Goal: Task Accomplishment & Management: Manage account settings

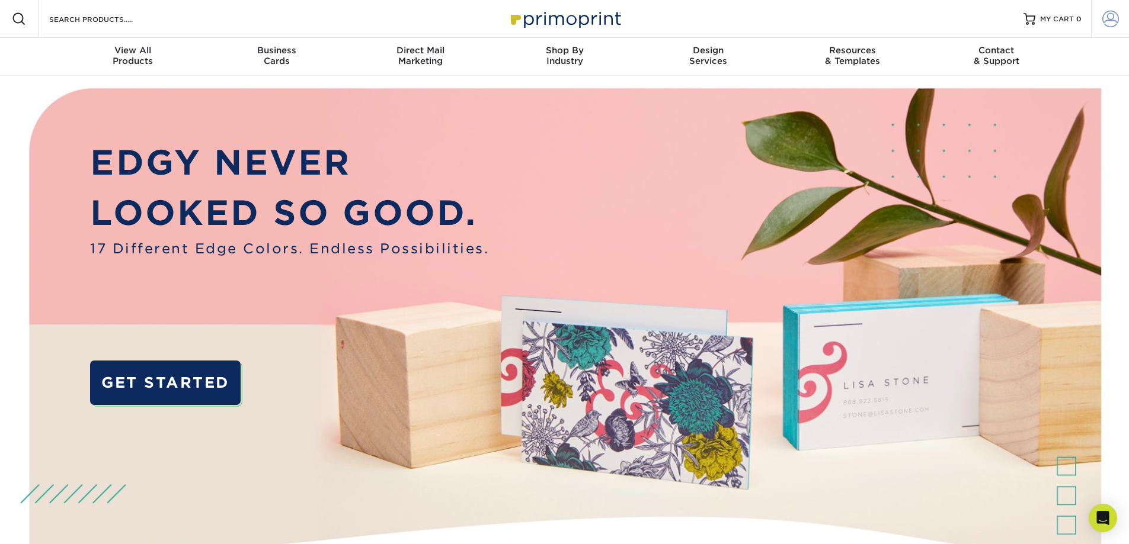
click at [1108, 17] on span at bounding box center [1110, 19] width 17 height 17
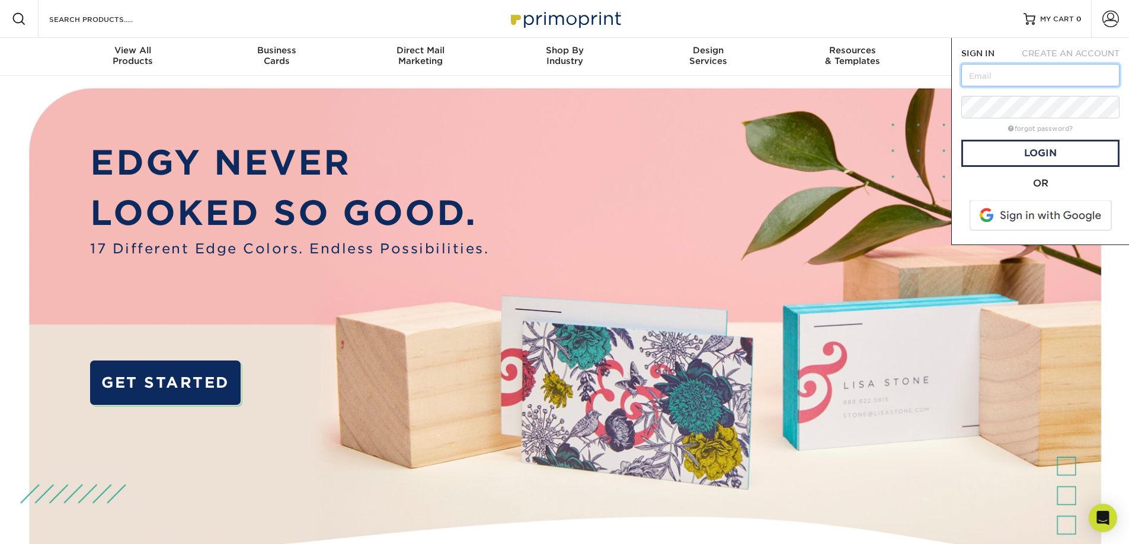
click at [1017, 73] on input "text" at bounding box center [1040, 75] width 158 height 23
type input "[EMAIL_ADDRESS][DOMAIN_NAME]"
click at [1026, 127] on link "forgot password?" at bounding box center [1040, 129] width 65 height 8
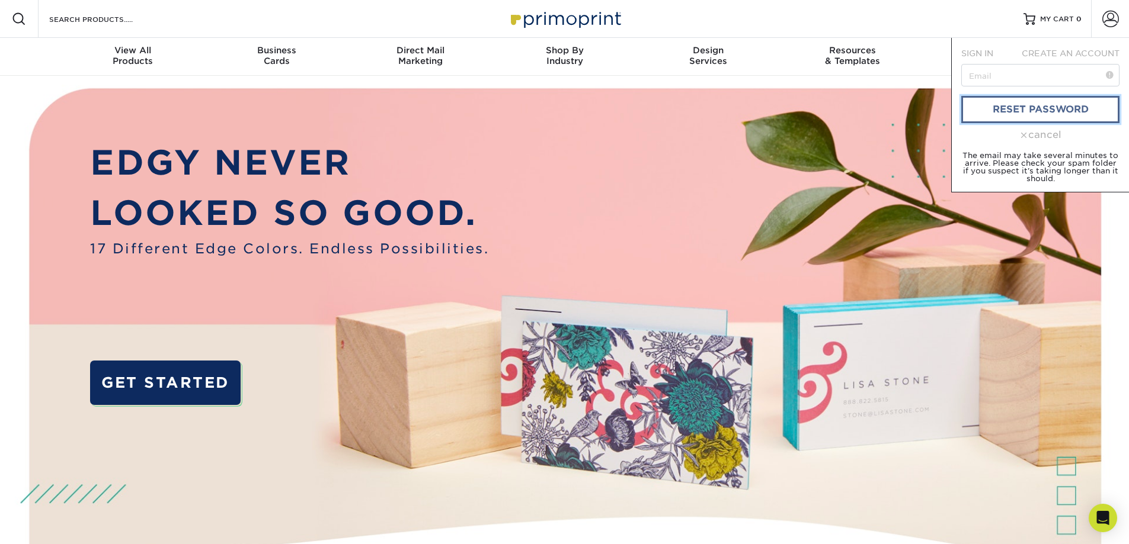
click at [1009, 114] on link "reset password" at bounding box center [1040, 109] width 158 height 27
click at [986, 76] on input "text" at bounding box center [1040, 75] width 158 height 23
drag, startPoint x: 986, startPoint y: 76, endPoint x: 1006, endPoint y: 75, distance: 20.2
click at [1006, 75] on input "text" at bounding box center [1040, 75] width 158 height 23
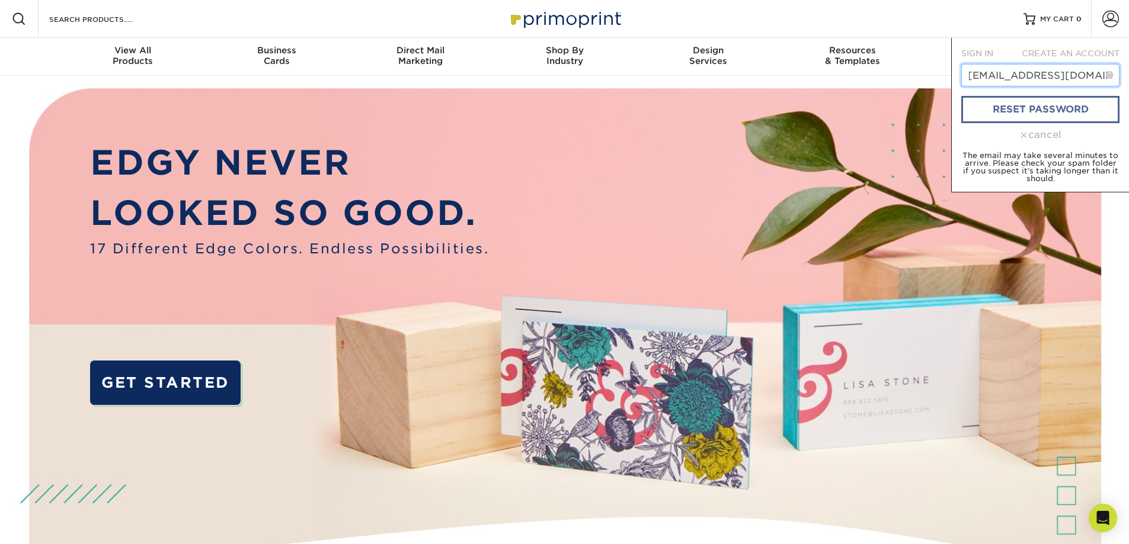
type input "[EMAIL_ADDRESS][DOMAIN_NAME]"
click at [1024, 113] on link "reset password" at bounding box center [1040, 109] width 158 height 27
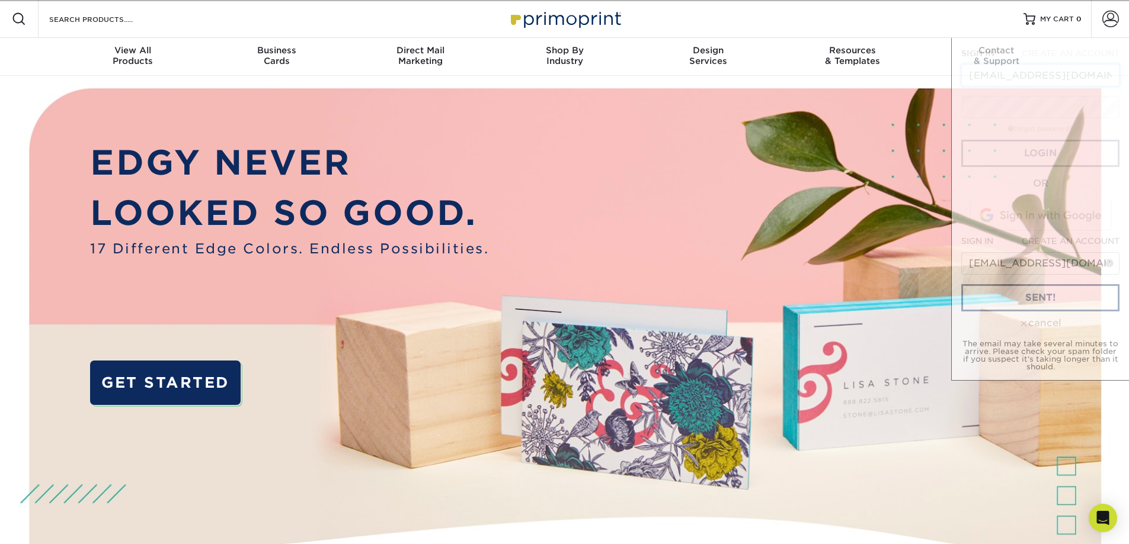
scroll to position [0, 1]
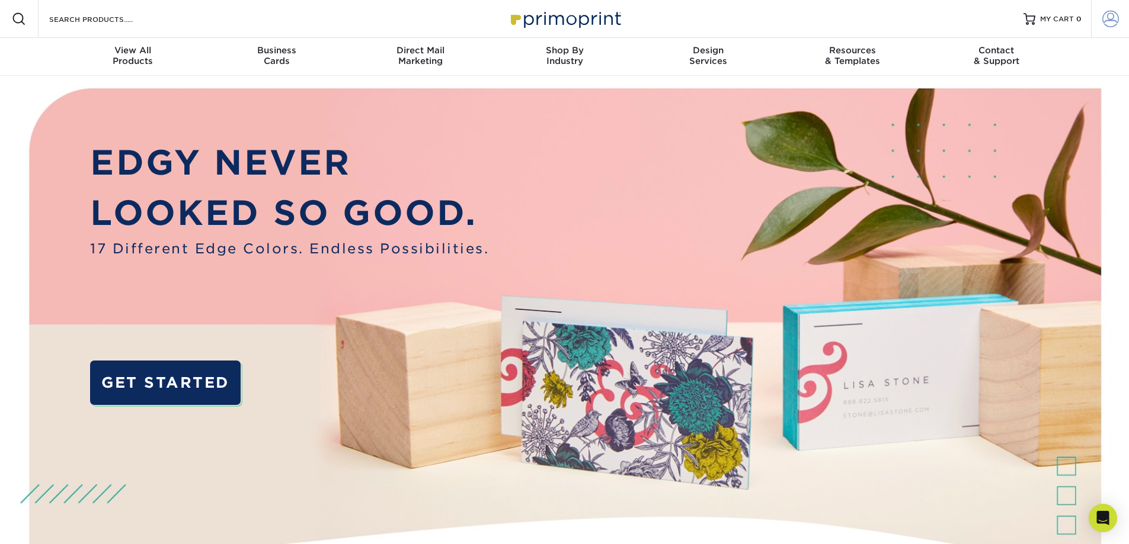
click at [1110, 18] on span at bounding box center [1110, 19] width 17 height 17
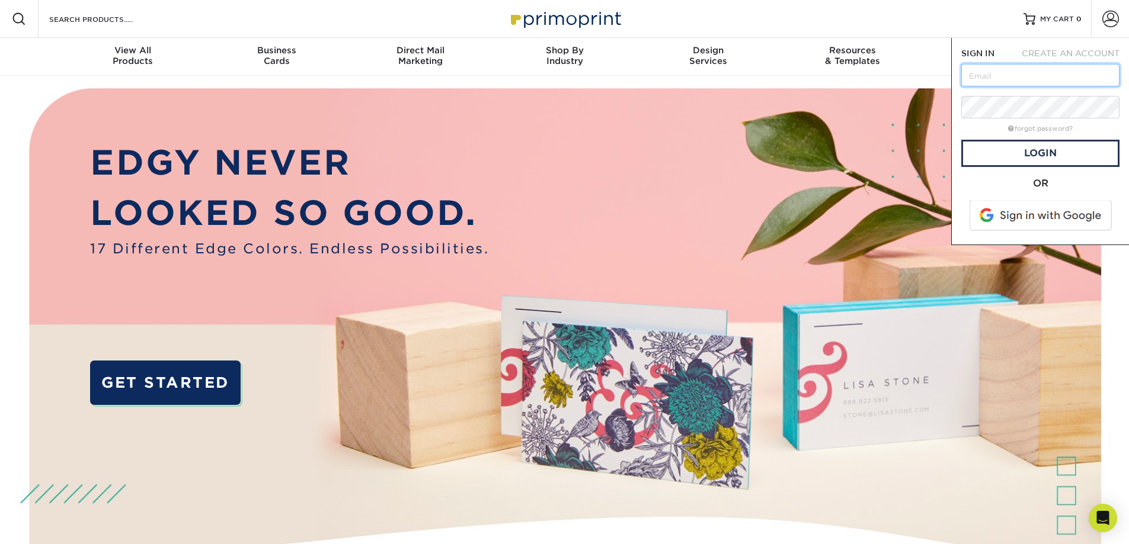
click at [1054, 69] on input "text" at bounding box center [1040, 75] width 158 height 23
type input "[EMAIL_ADDRESS][DOMAIN_NAME]"
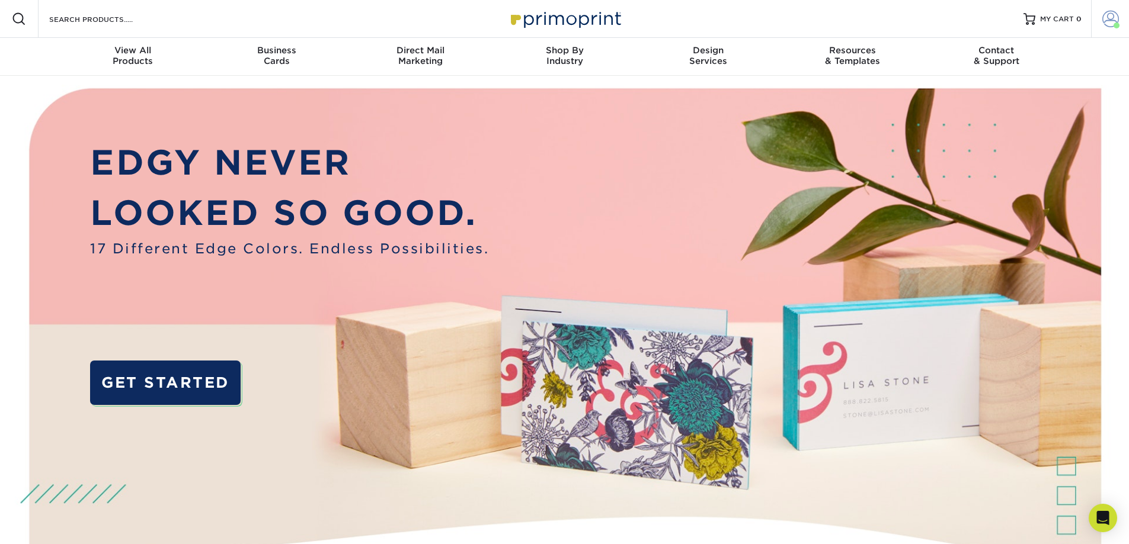
click at [1109, 24] on span at bounding box center [1110, 19] width 17 height 17
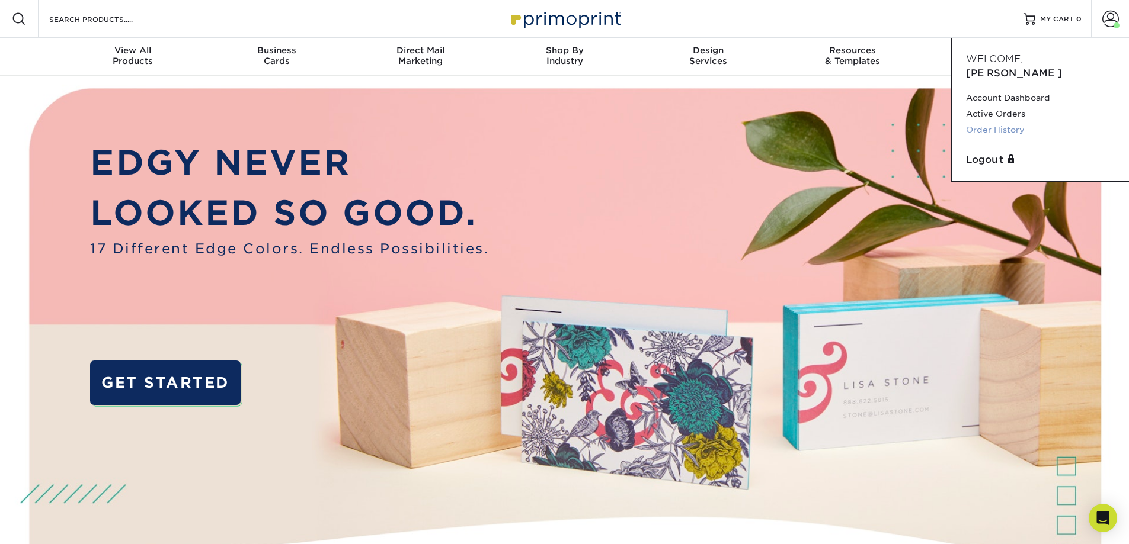
click at [1007, 122] on link "Order History" at bounding box center [1040, 130] width 149 height 16
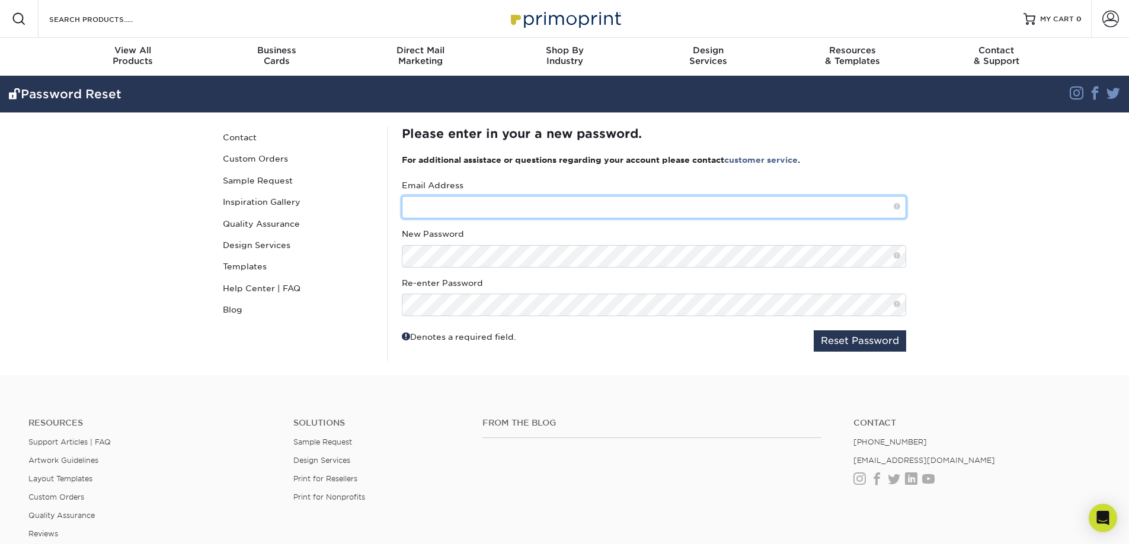
click at [473, 204] on input "text" at bounding box center [654, 207] width 504 height 23
type input "[EMAIL_ADDRESS][DOMAIN_NAME]"
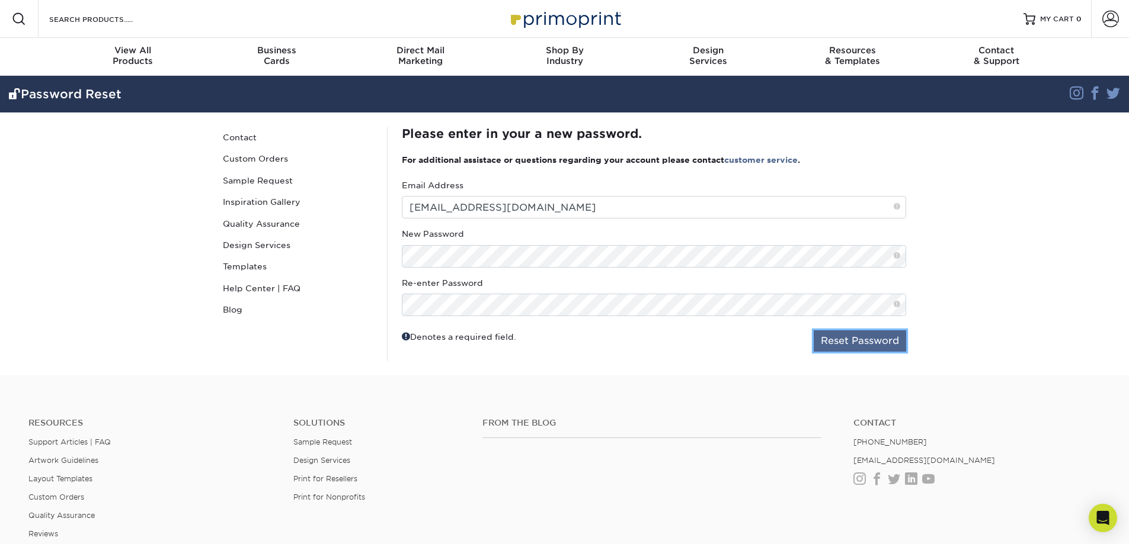
click at [847, 338] on button "Reset Password" at bounding box center [859, 341] width 92 height 21
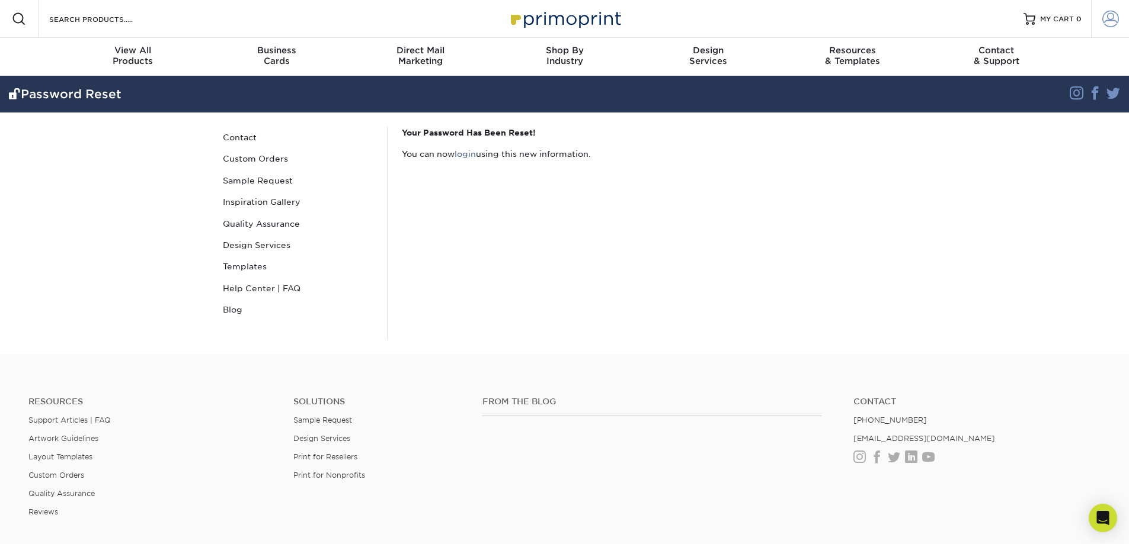
click at [1107, 17] on span at bounding box center [1110, 19] width 17 height 17
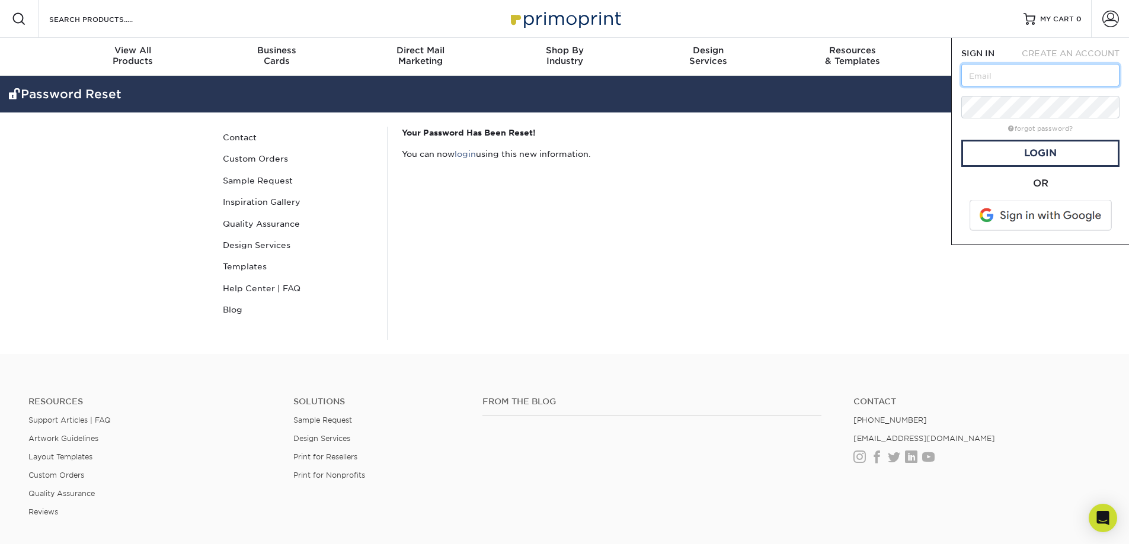
click at [1046, 72] on input "text" at bounding box center [1040, 75] width 158 height 23
type input "[EMAIL_ADDRESS][DOMAIN_NAME]"
click at [1015, 153] on link "Login" at bounding box center [1040, 153] width 158 height 27
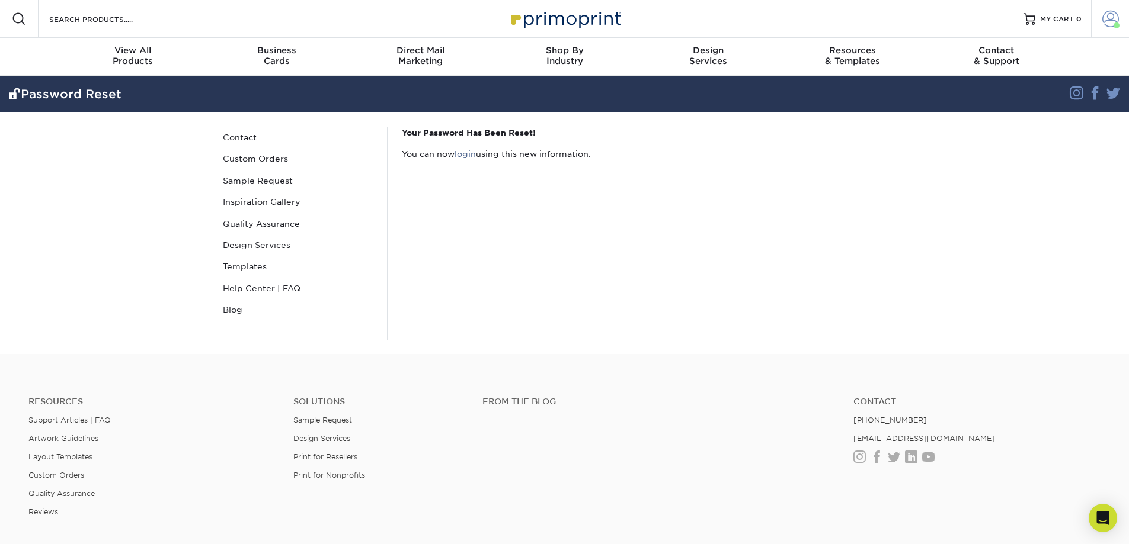
click at [1109, 19] on span at bounding box center [1110, 19] width 17 height 17
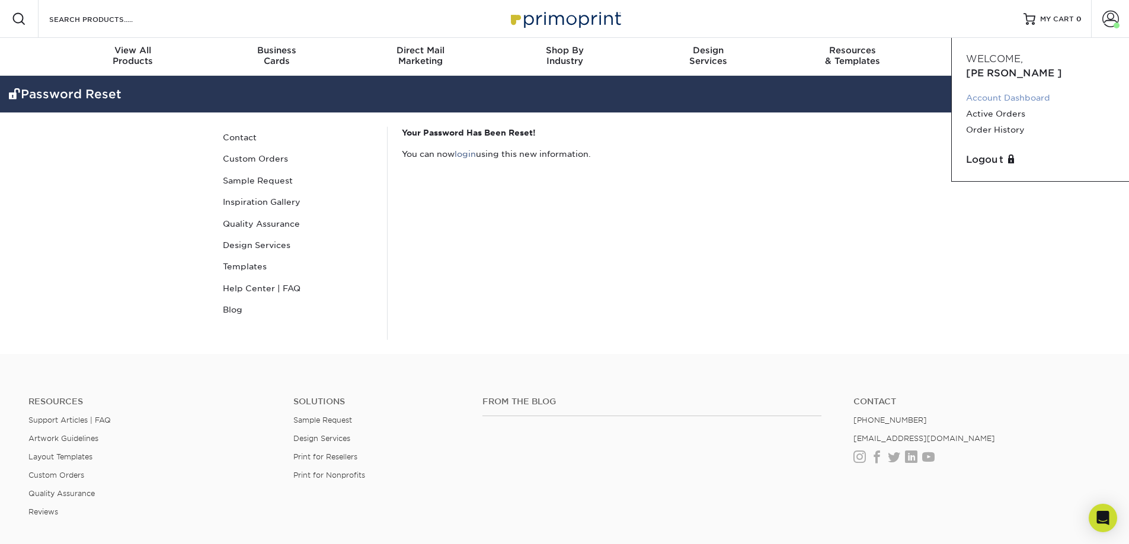
click at [1047, 90] on link "Account Dashboard" at bounding box center [1040, 98] width 149 height 16
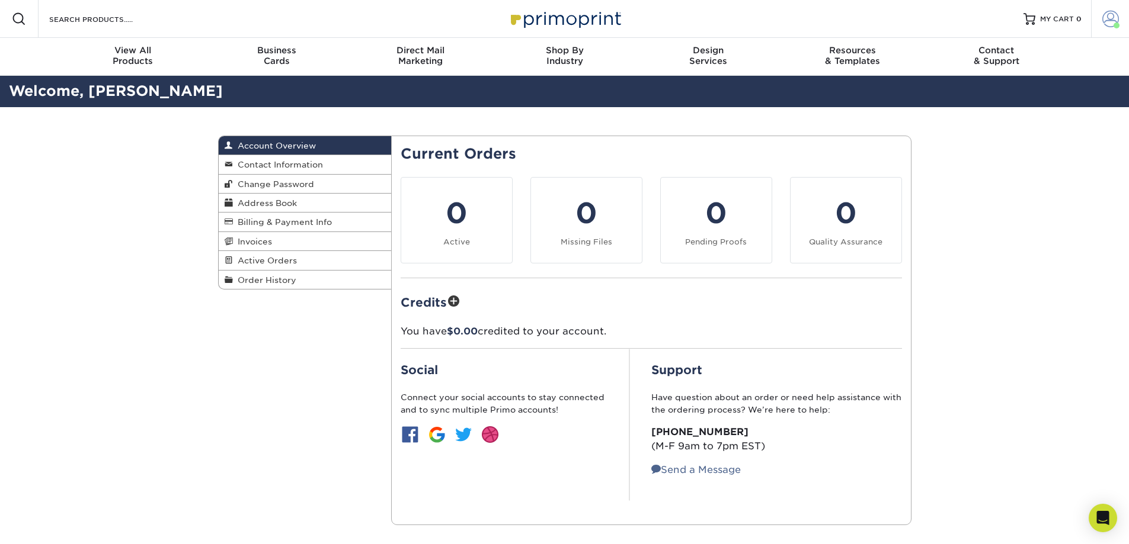
click at [1106, 23] on span at bounding box center [1110, 19] width 17 height 17
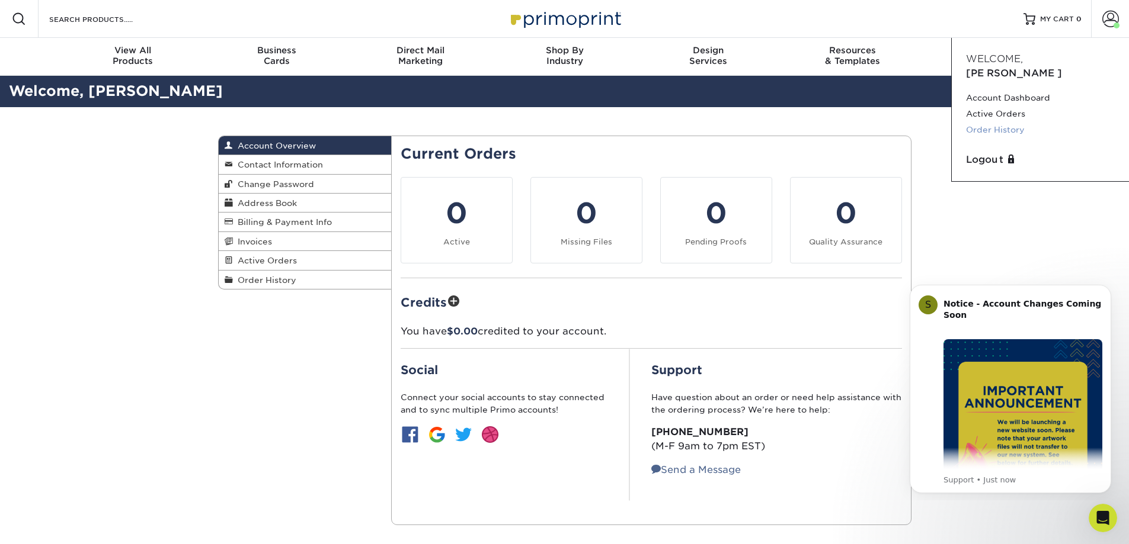
click at [999, 122] on link "Order History" at bounding box center [1040, 130] width 149 height 16
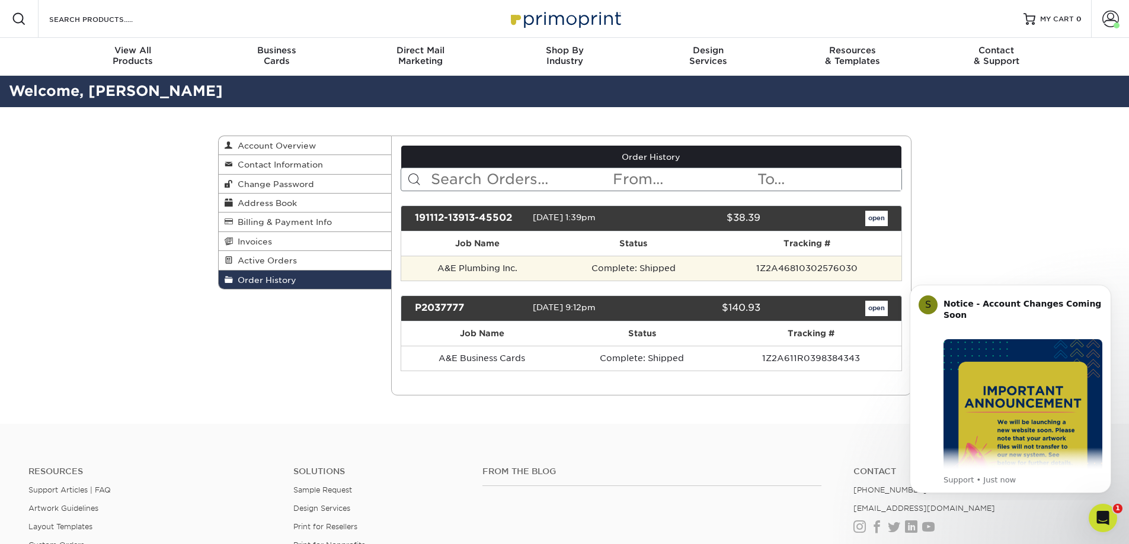
click at [499, 269] on td "A&E Plumbing Inc." at bounding box center [477, 268] width 152 height 25
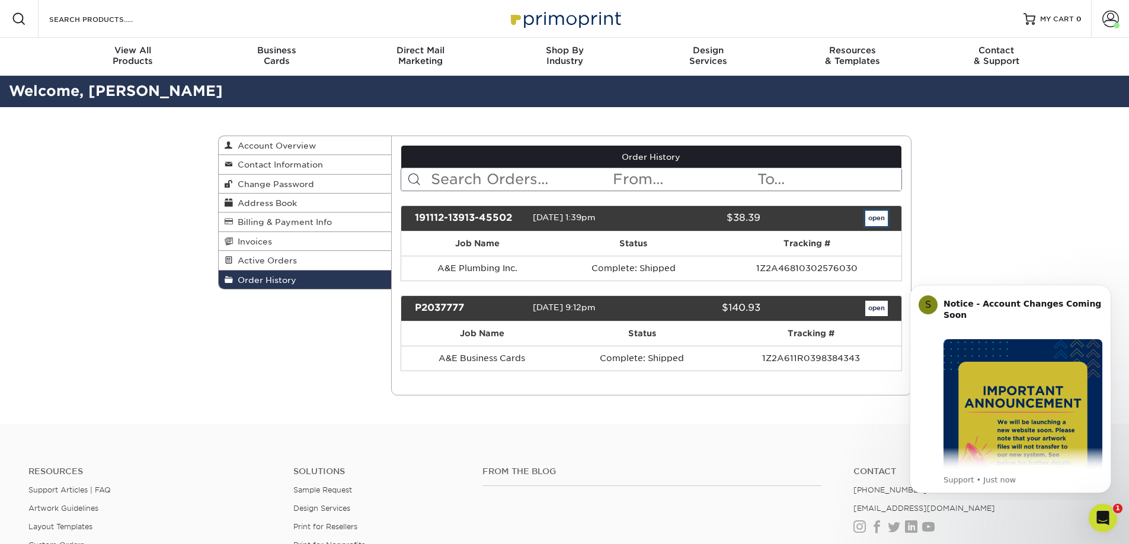
click at [878, 217] on link "open" at bounding box center [876, 218] width 23 height 15
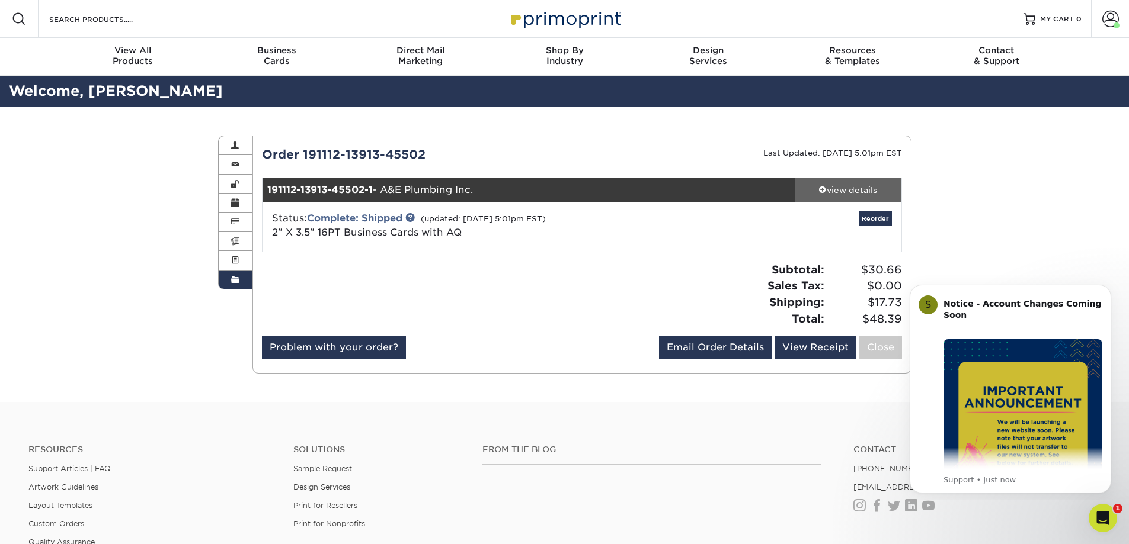
click at [830, 192] on div "view details" at bounding box center [847, 190] width 107 height 12
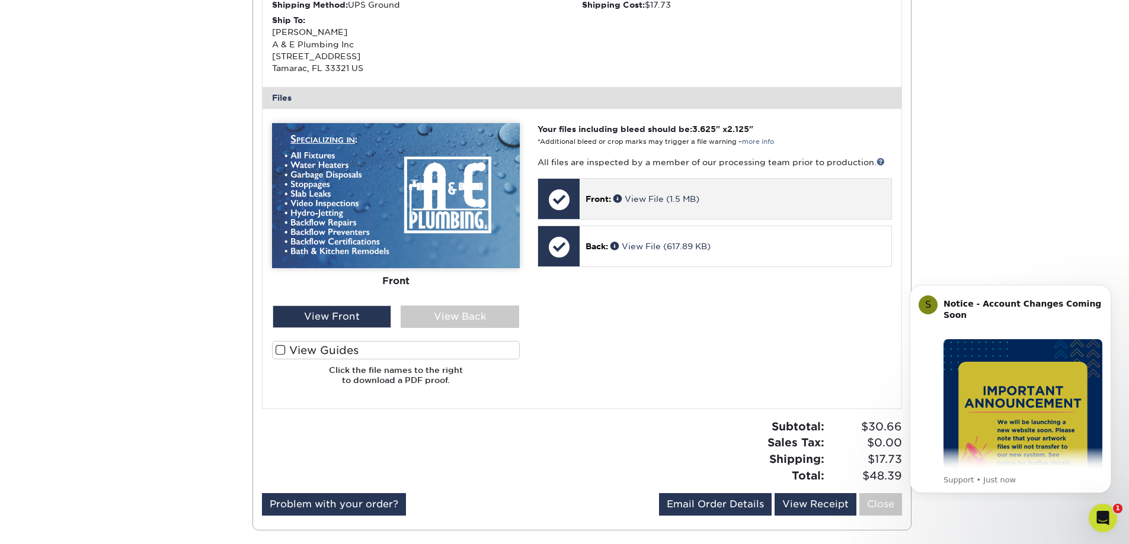
scroll to position [355, 0]
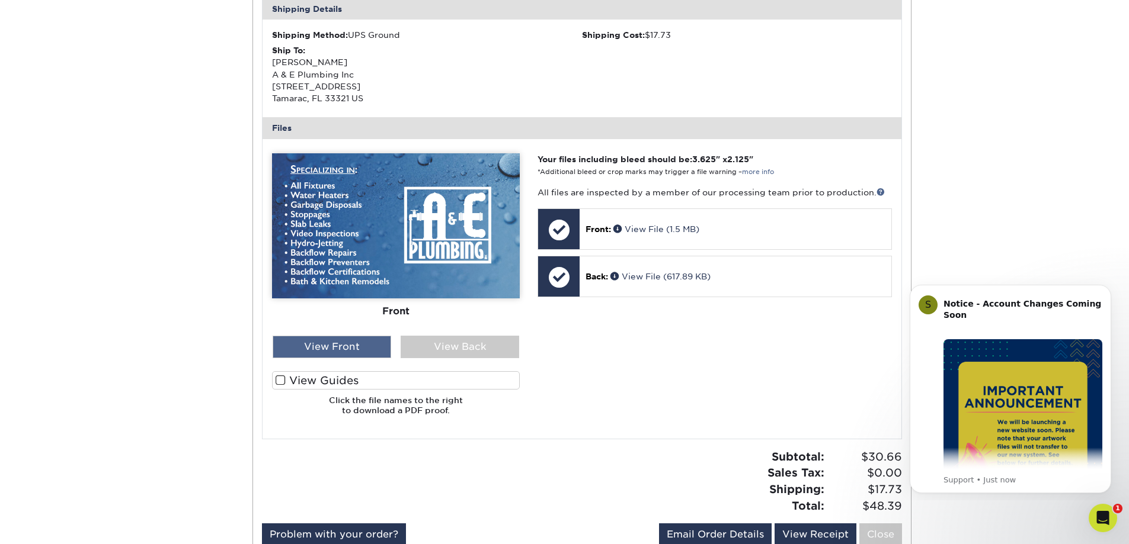
click at [364, 348] on div "View Front" at bounding box center [332, 347] width 118 height 23
click at [459, 345] on div "View Back" at bounding box center [460, 347] width 118 height 23
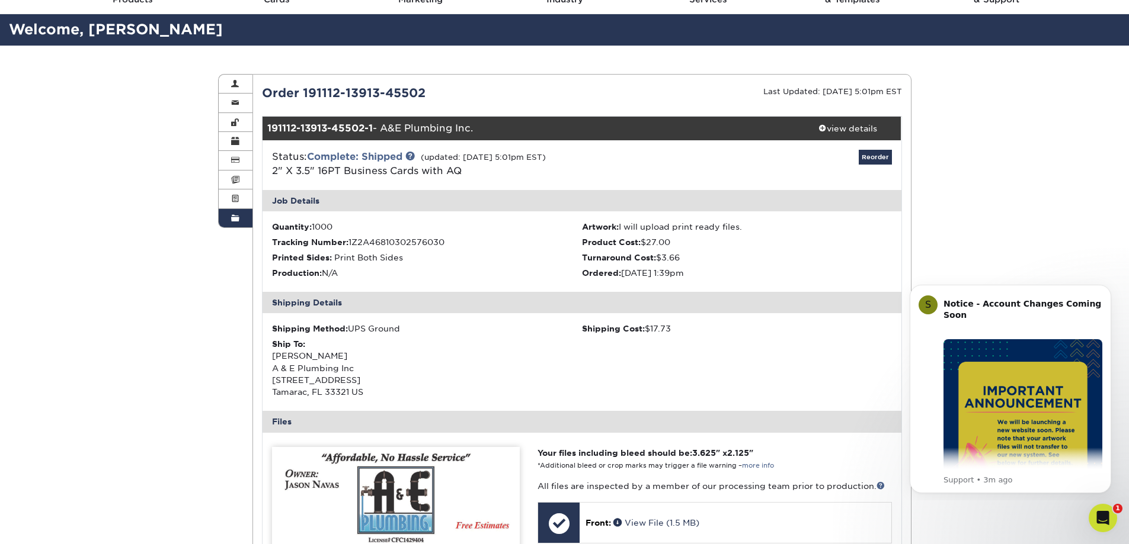
scroll to position [59, 0]
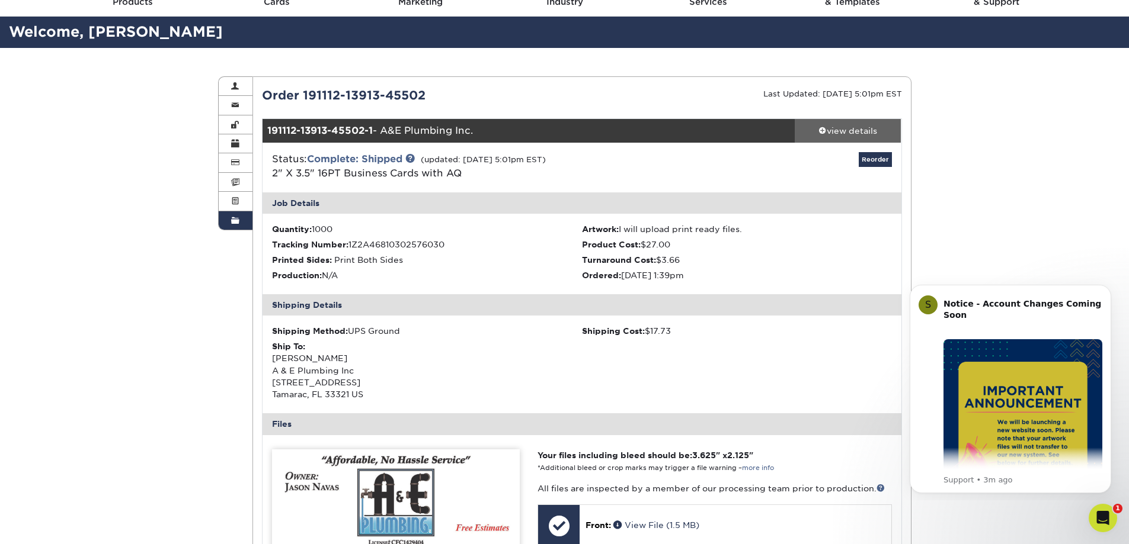
click at [825, 133] on div "view details" at bounding box center [847, 131] width 107 height 12
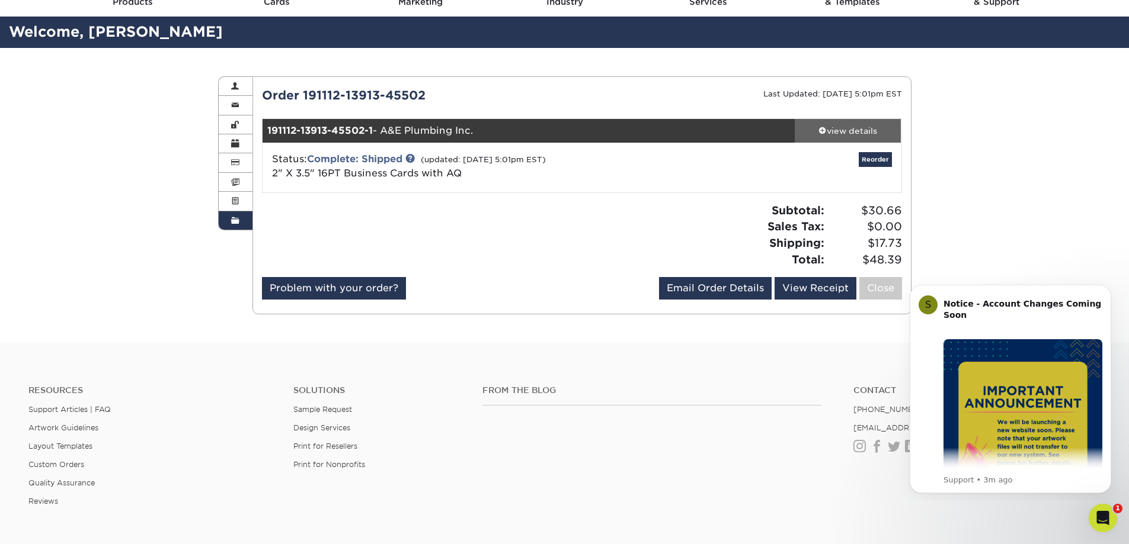
click at [824, 133] on span at bounding box center [822, 130] width 8 height 8
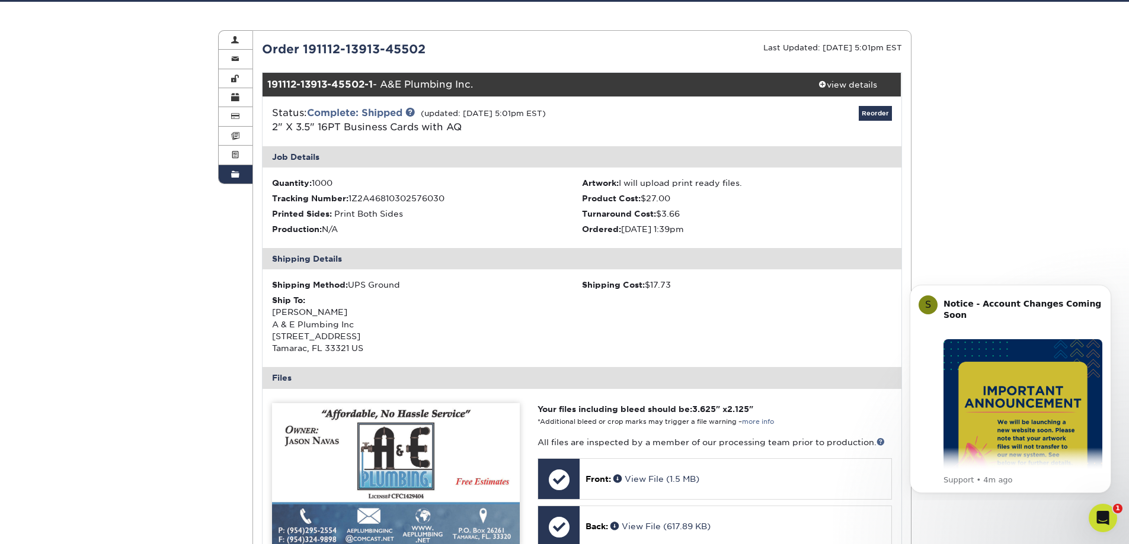
scroll to position [0, 0]
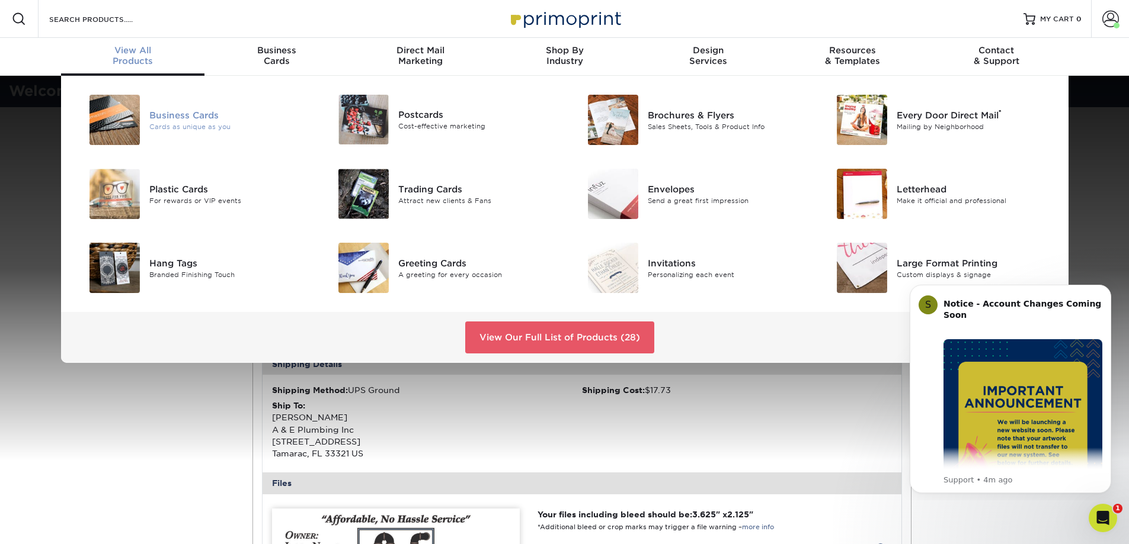
click at [128, 107] on img at bounding box center [114, 120] width 50 height 50
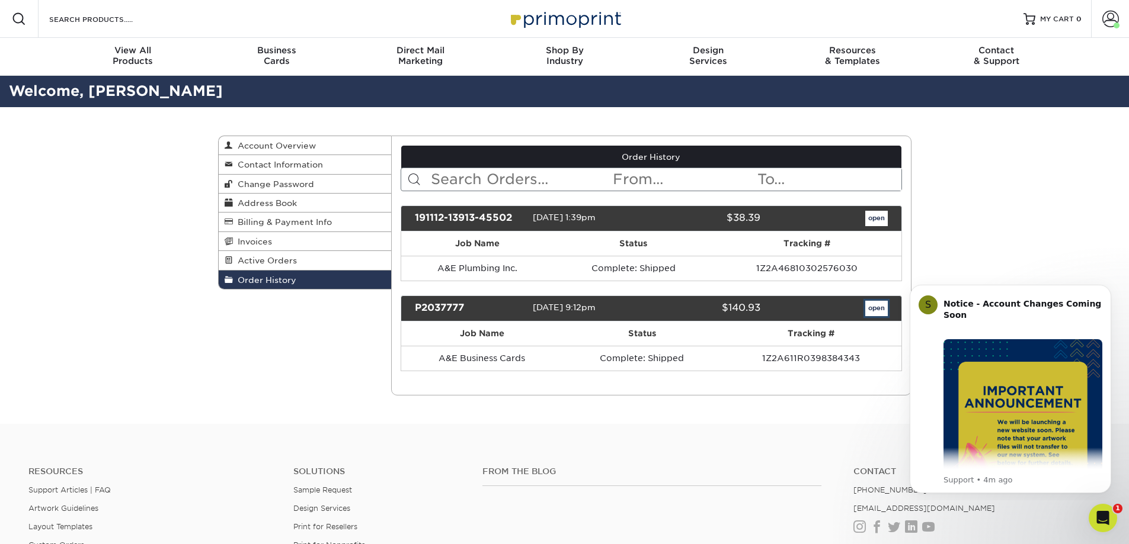
click at [874, 311] on link "open" at bounding box center [876, 308] width 23 height 15
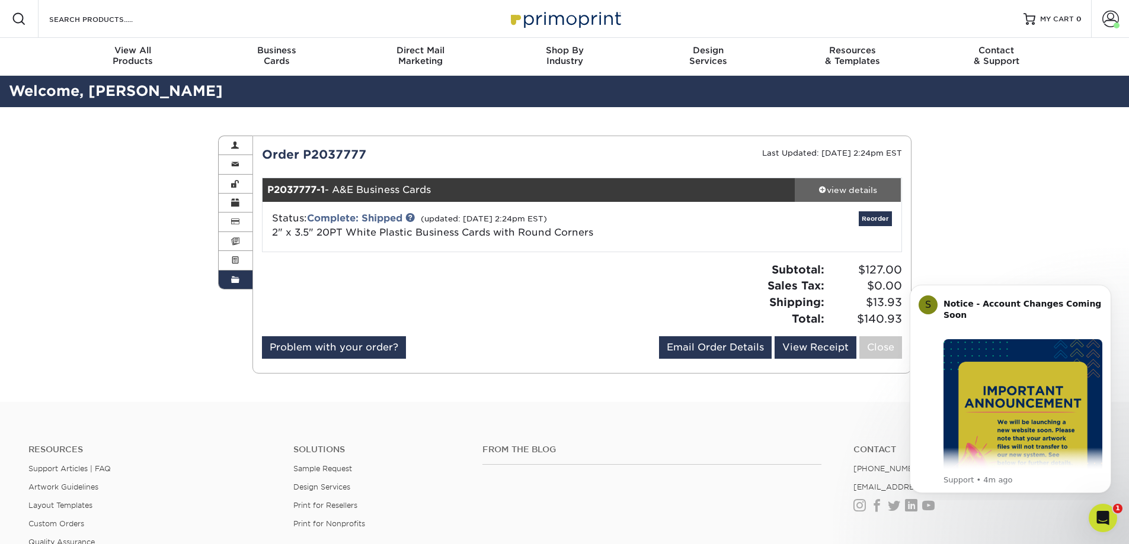
click at [831, 188] on div "view details" at bounding box center [847, 190] width 107 height 12
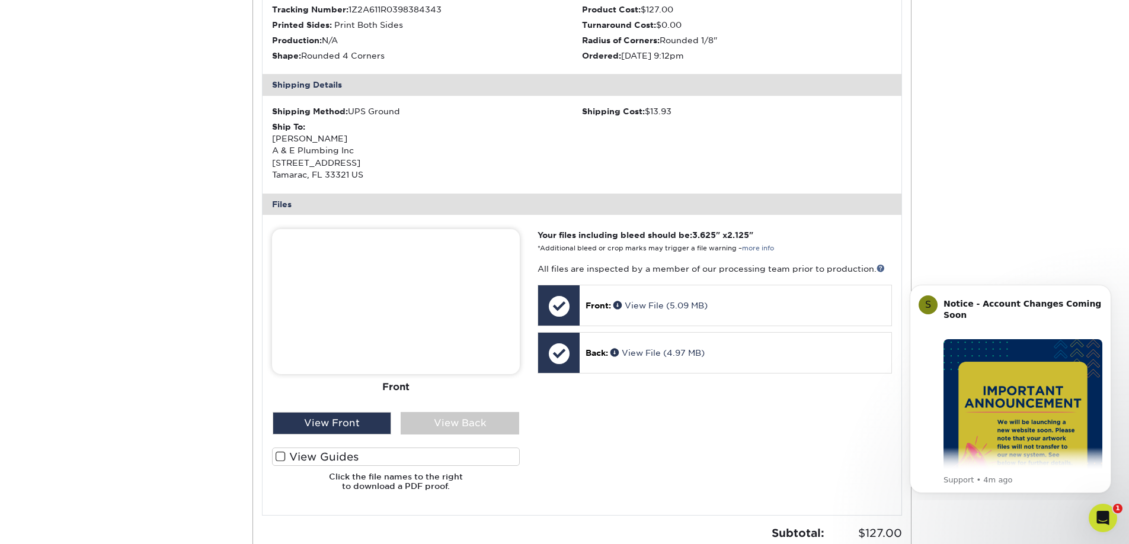
scroll to position [296, 0]
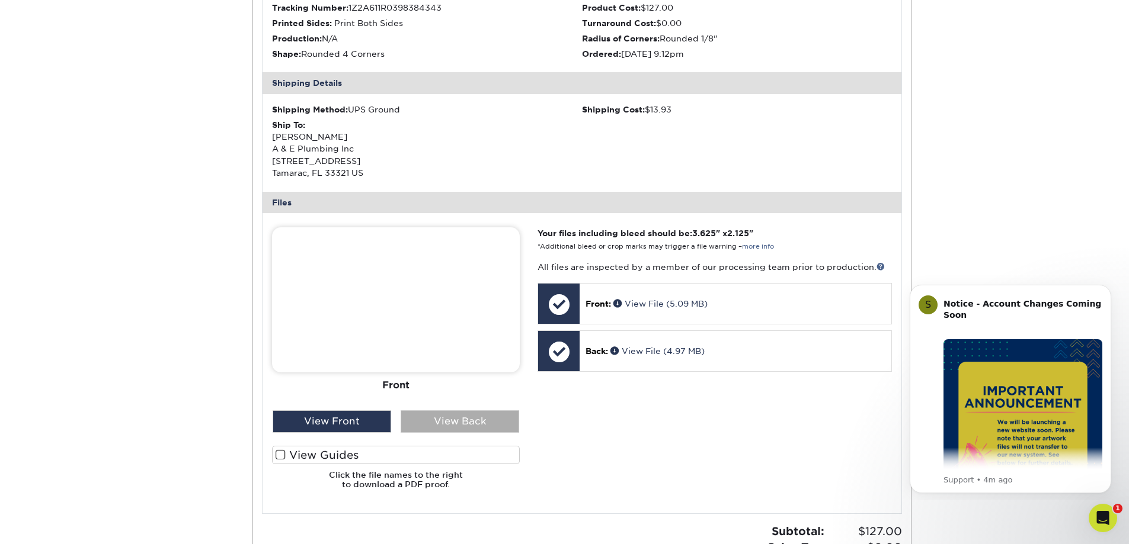
click at [454, 425] on div "View Back" at bounding box center [460, 422] width 118 height 23
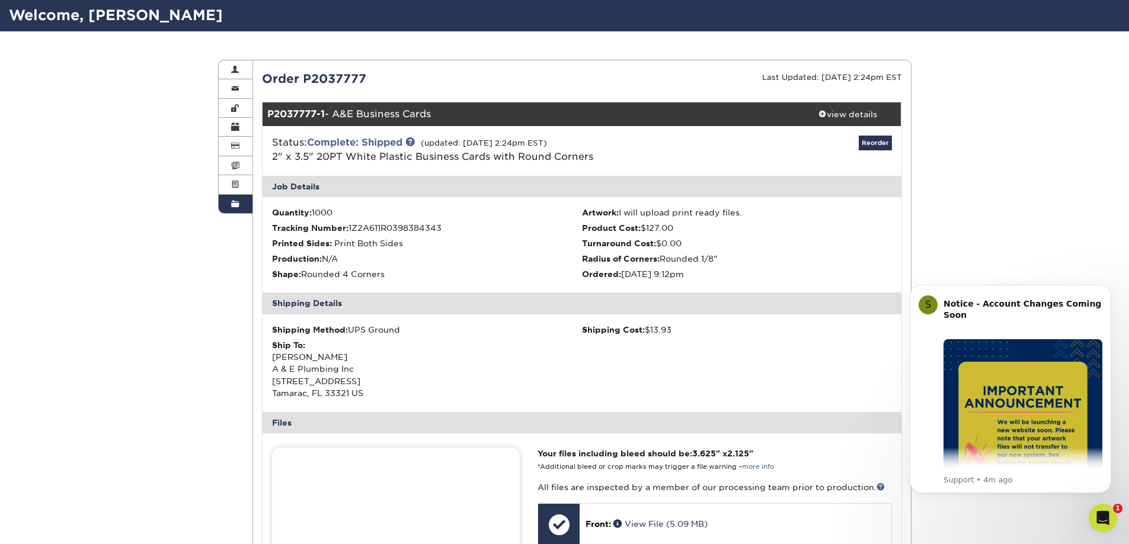
scroll to position [59, 0]
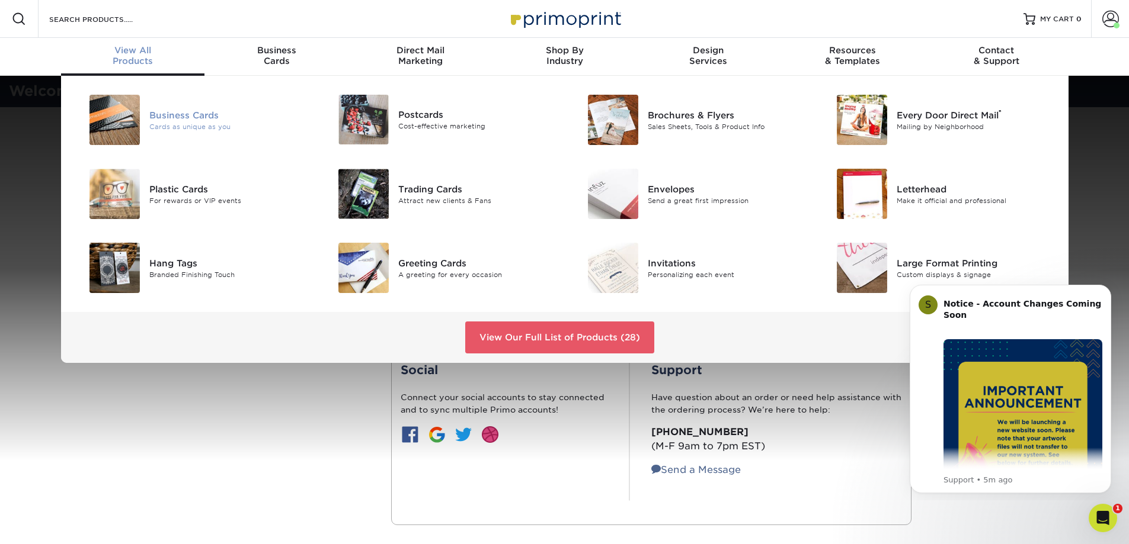
click at [115, 118] on img at bounding box center [114, 120] width 50 height 50
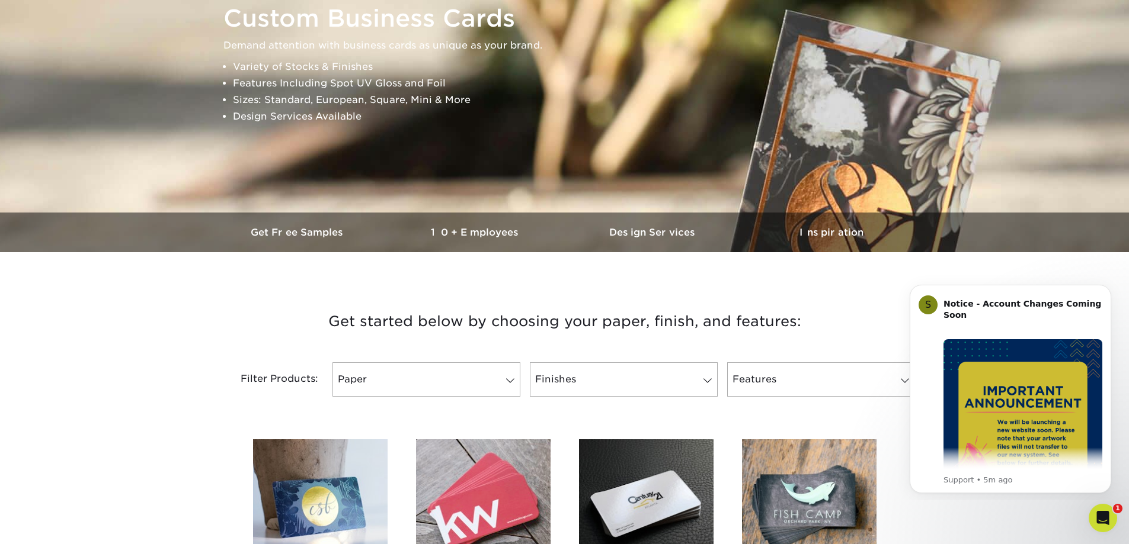
scroll to position [178, 0]
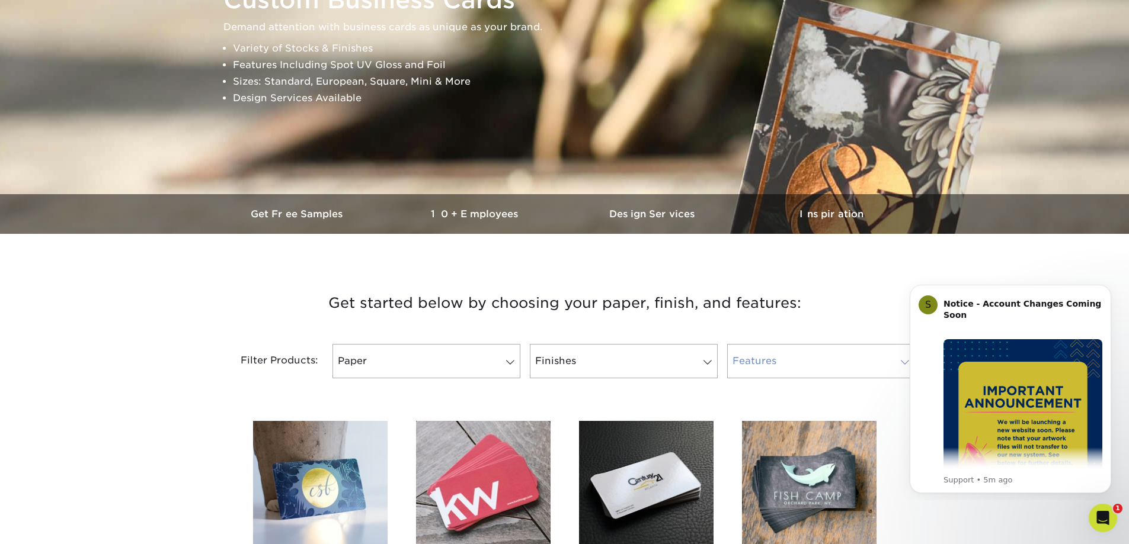
click at [794, 371] on link "Features" at bounding box center [821, 361] width 188 height 34
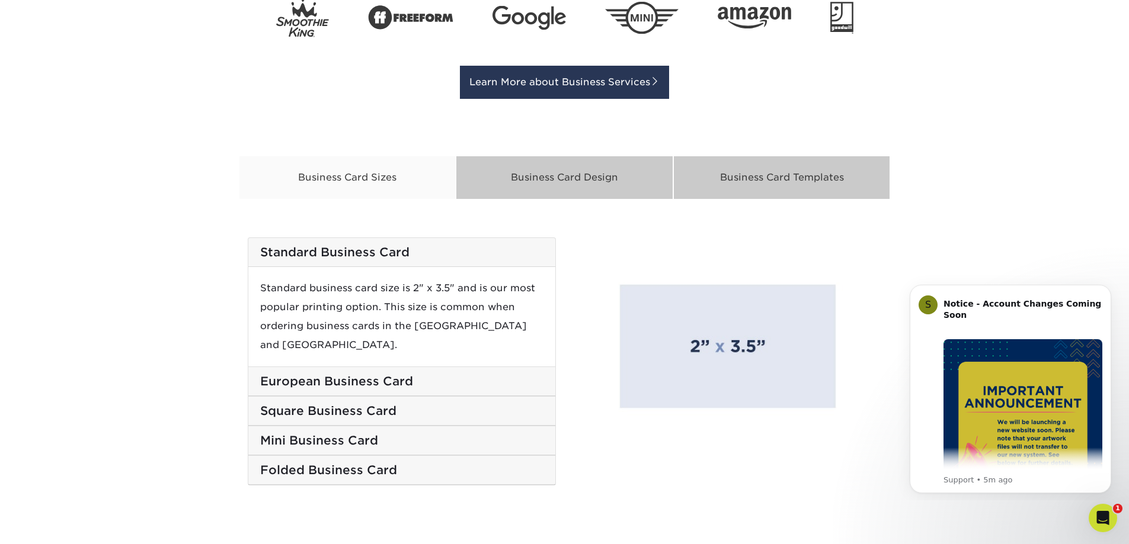
scroll to position [1837, 0]
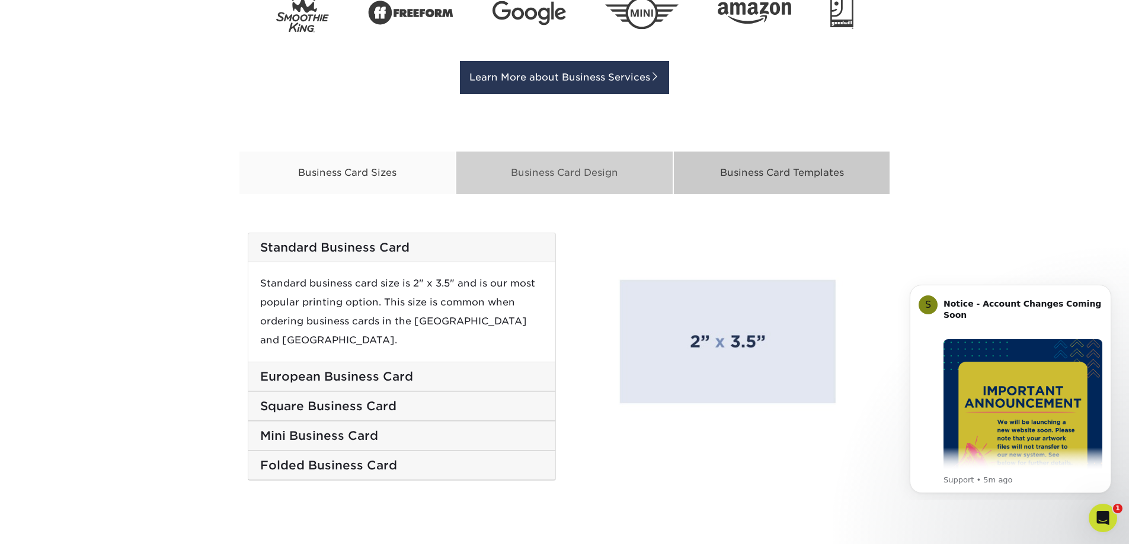
click at [583, 172] on div "Business Card Design" at bounding box center [564, 173] width 217 height 44
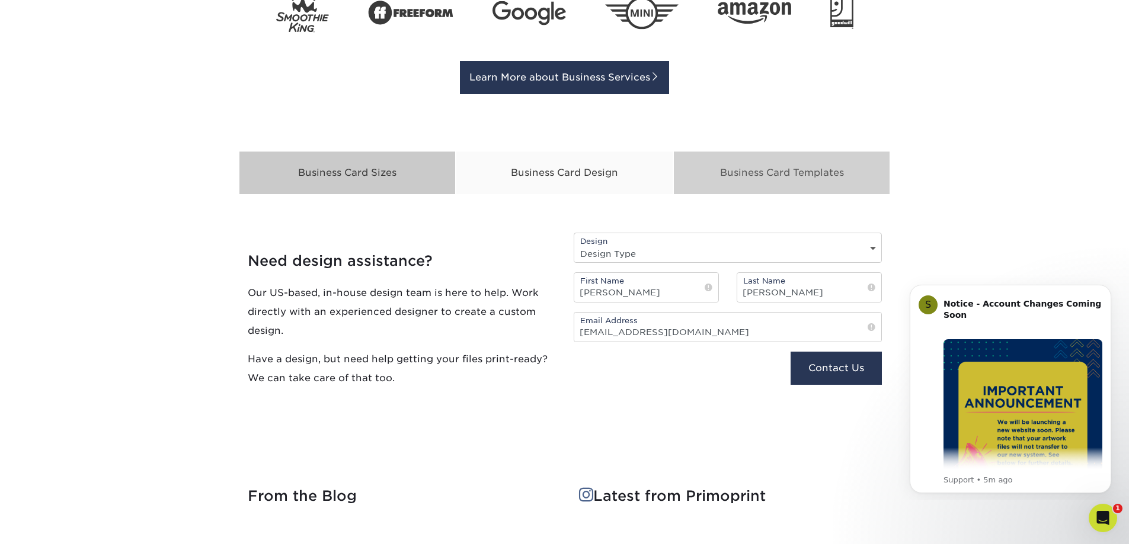
click at [820, 179] on div "Business Card Templates" at bounding box center [781, 173] width 217 height 44
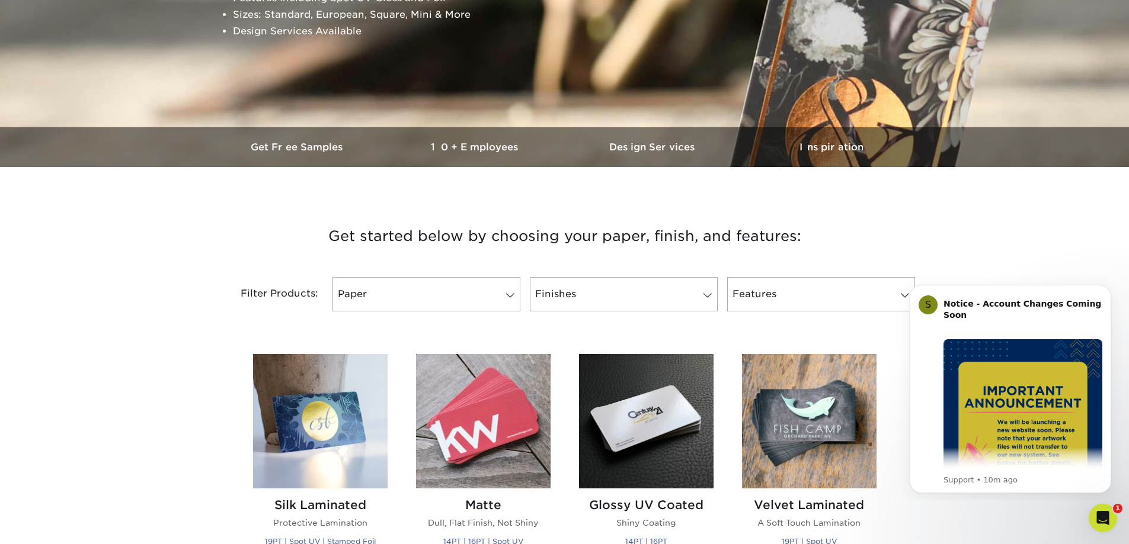
scroll to position [114, 0]
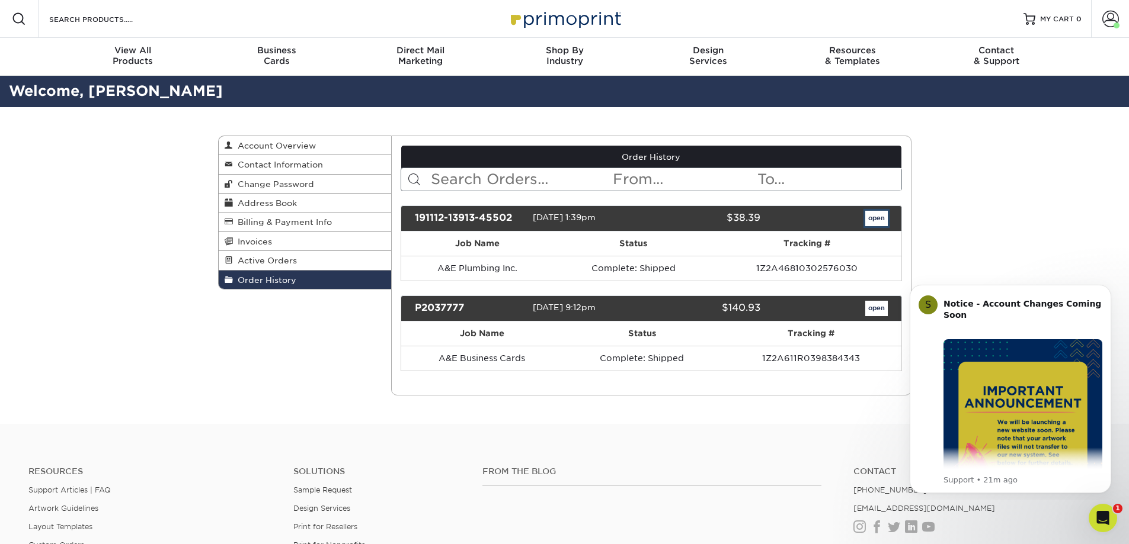
click at [879, 222] on link "open" at bounding box center [876, 218] width 23 height 15
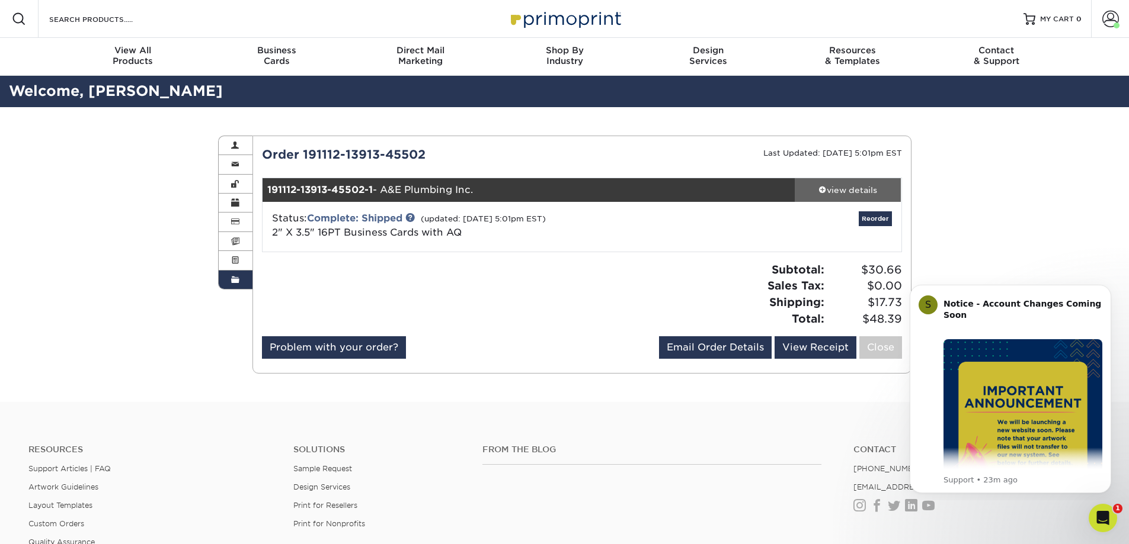
click at [844, 185] on div "view details" at bounding box center [847, 190] width 107 height 12
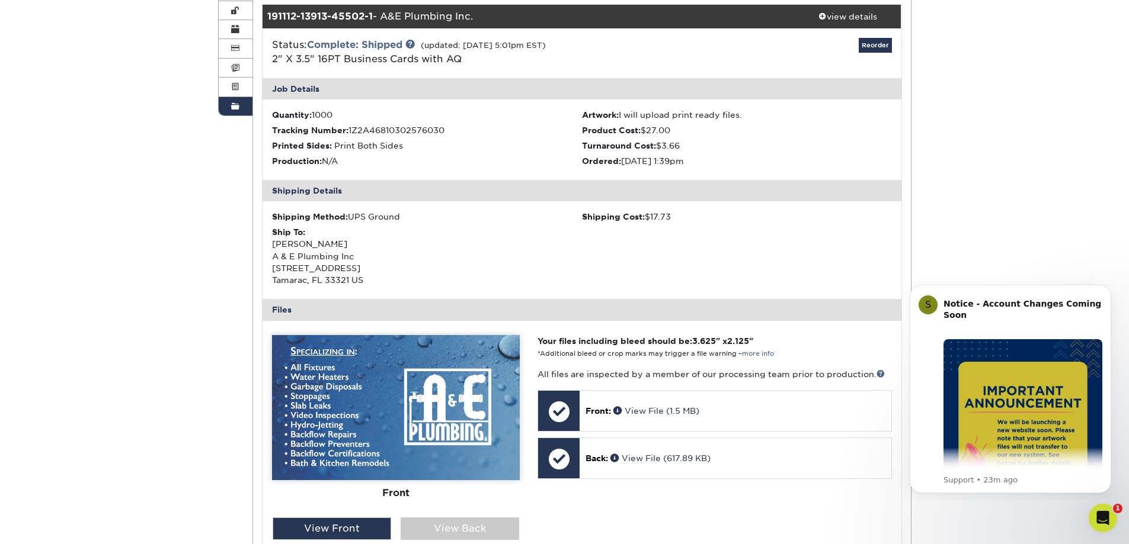
scroll to position [237, 0]
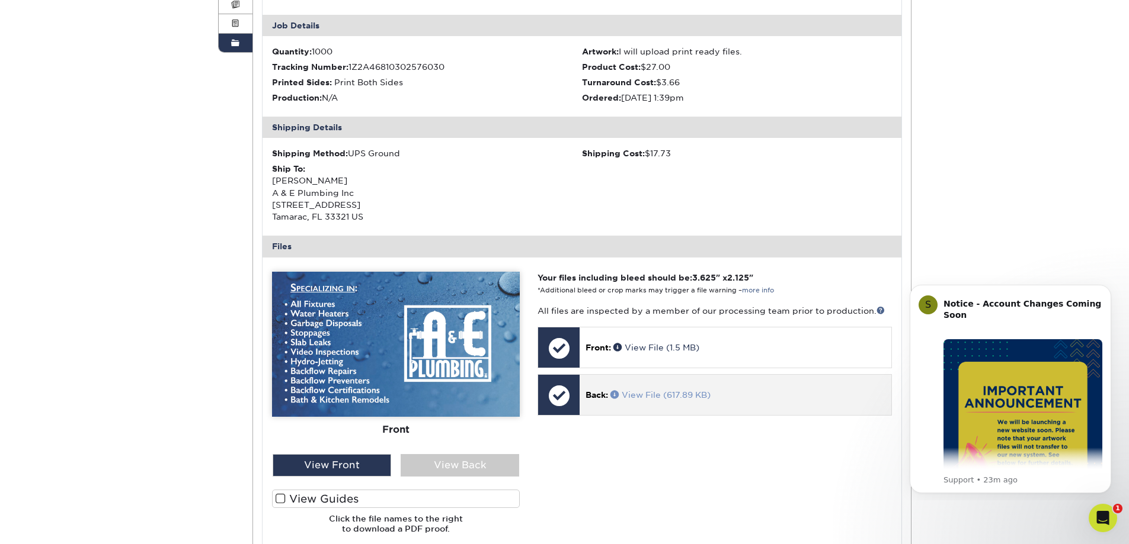
click at [643, 397] on link "View File (617.89 KB)" at bounding box center [660, 394] width 100 height 9
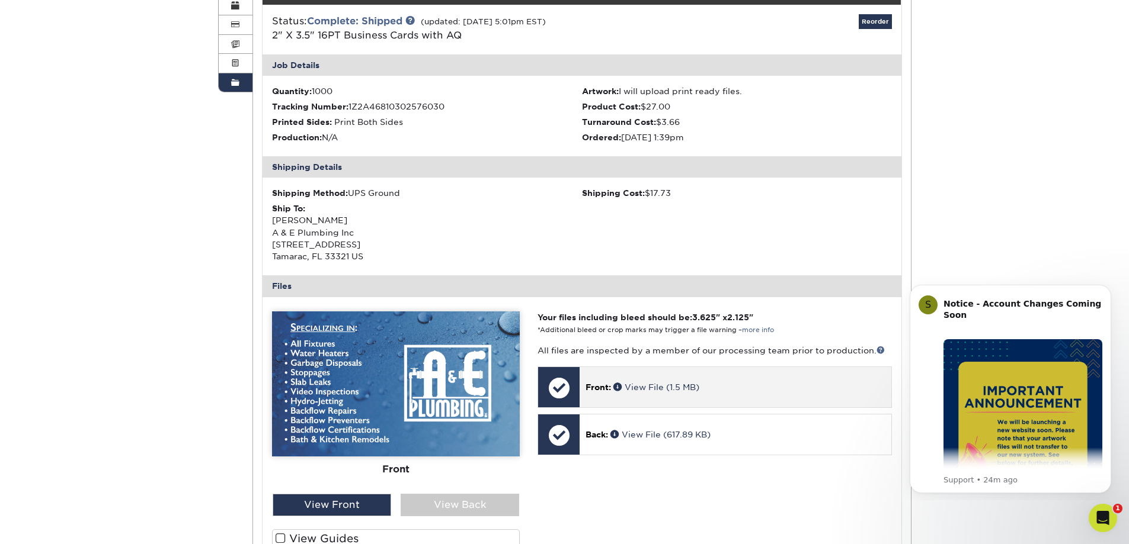
scroll to position [118, 0]
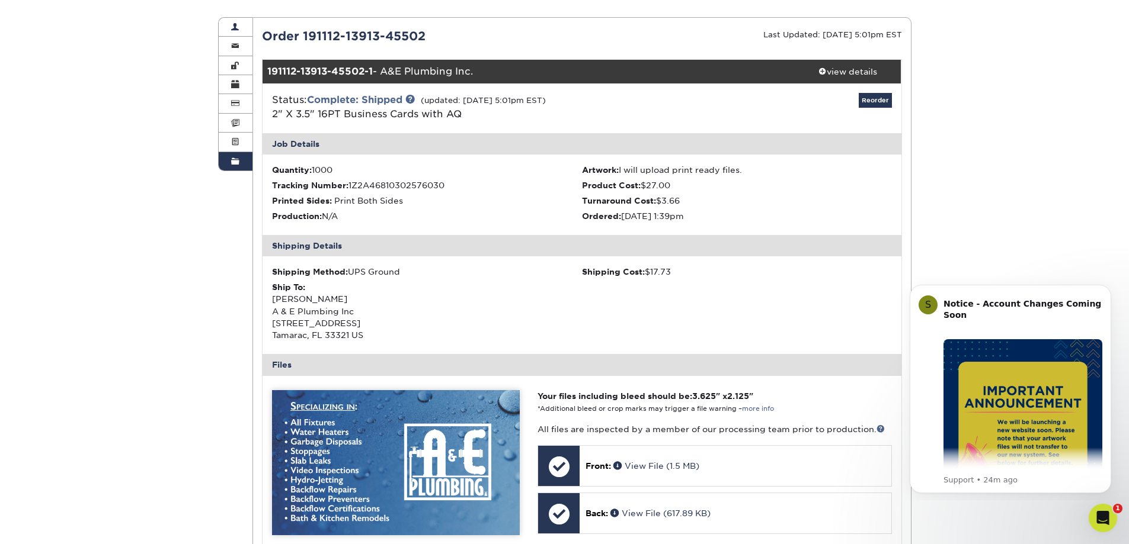
click at [240, 140] on link "Active Orders" at bounding box center [236, 142] width 34 height 19
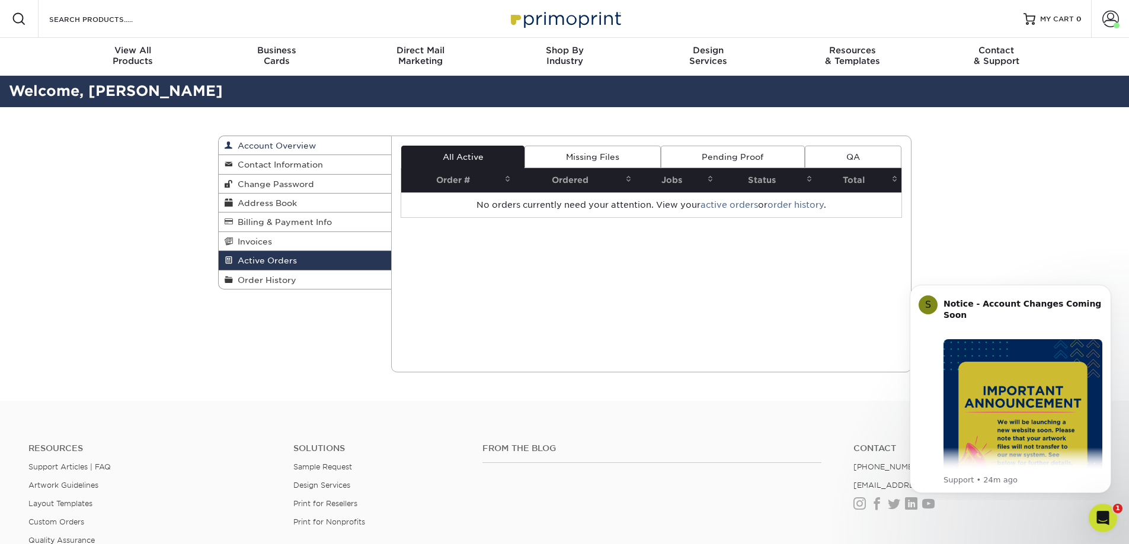
click at [299, 146] on span "Account Overview" at bounding box center [274, 145] width 83 height 9
